Goal: Transaction & Acquisition: Purchase product/service

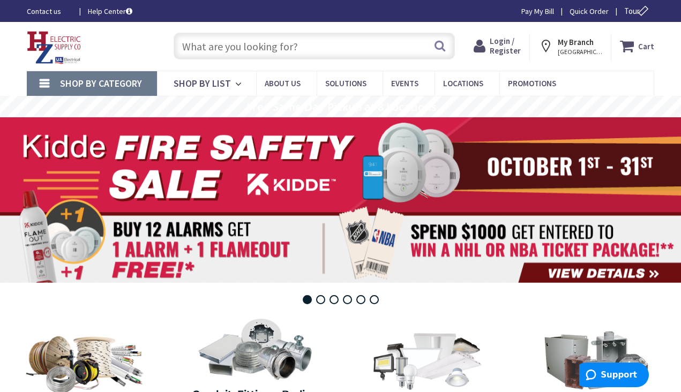
click at [239, 41] on input "text" at bounding box center [314, 46] width 281 height 27
paste input "P&S 4760"
type input "P&S 4760"
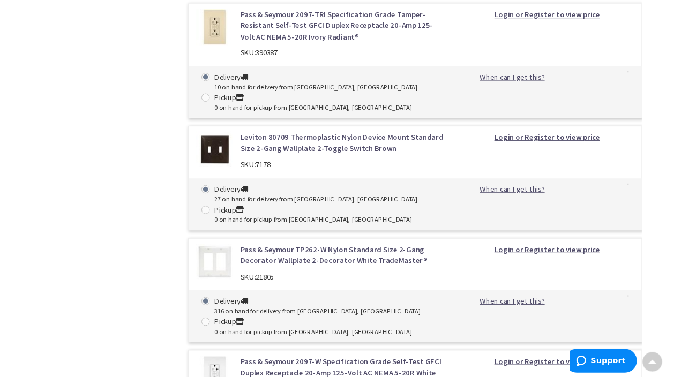
scroll to position [2592, 0]
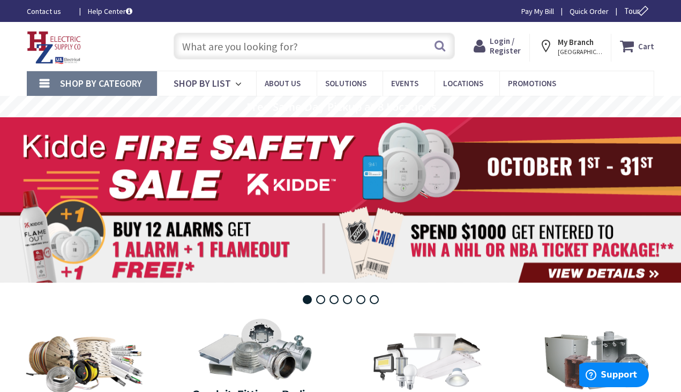
click at [253, 51] on input "text" at bounding box center [314, 46] width 281 height 27
paste input "LEV 80703-W"
type input "LEV 80703-W"
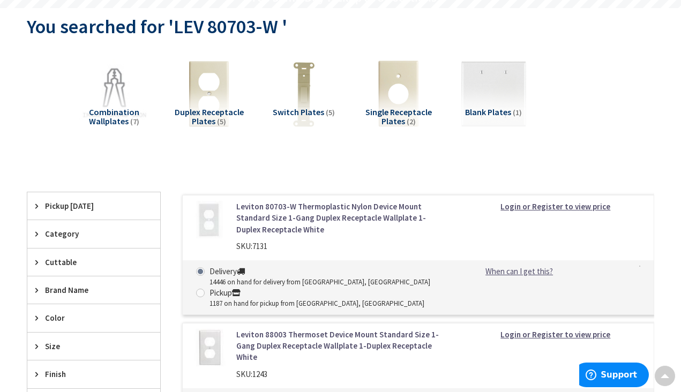
scroll to position [109, 0]
